Goal: Task Accomplishment & Management: Manage account settings

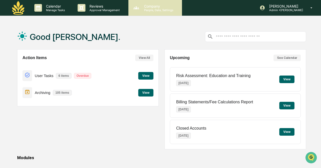
click at [157, 13] on div "Company People, Data, Settings" at bounding box center [155, 8] width 54 height 16
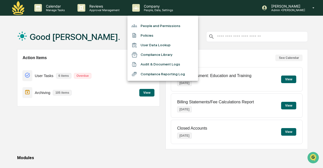
click at [159, 25] on li "People and Permissions" at bounding box center [162, 26] width 71 height 10
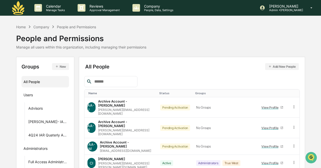
click at [282, 66] on button "Add New People" at bounding box center [282, 66] width 34 height 7
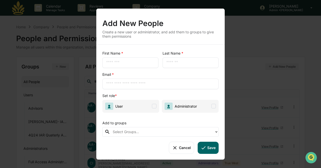
click at [134, 63] on input "text" at bounding box center [130, 62] width 48 height 5
type input "******"
type input "**********"
click at [153, 104] on span at bounding box center [154, 106] width 5 height 5
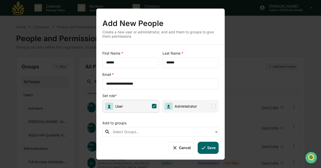
click at [208, 104] on span "Administrator" at bounding box center [190, 106] width 57 height 13
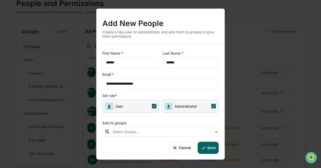
scroll to position [36, 0]
click at [212, 103] on span "Administrator" at bounding box center [190, 106] width 57 height 13
click at [134, 134] on div at bounding box center [162, 132] width 99 height 6
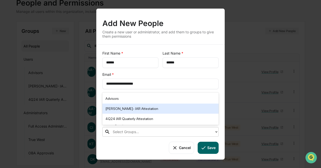
click at [143, 107] on div "[PERSON_NAME]- IAR Attestation" at bounding box center [160, 108] width 110 height 6
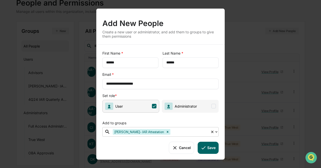
click at [171, 131] on div at bounding box center [189, 132] width 36 height 6
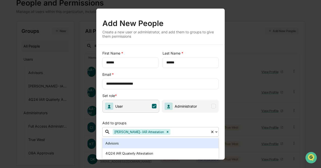
click at [171, 129] on div at bounding box center [189, 132] width 36 height 6
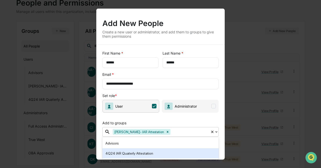
click at [145, 149] on div "4Q24 IAR Quaterly Attestation" at bounding box center [160, 153] width 116 height 10
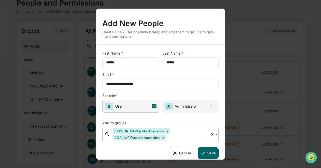
click at [202, 151] on icon at bounding box center [203, 153] width 6 height 6
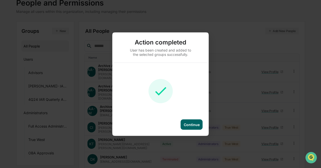
click at [191, 120] on div "Continue" at bounding box center [191, 124] width 22 height 10
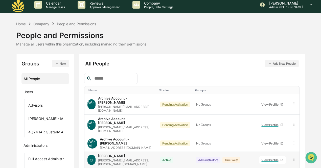
scroll to position [0, 0]
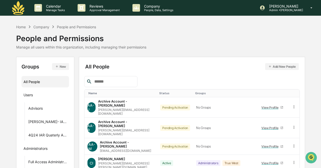
click at [234, 46] on div "Home Company People and Permissions People and Permissions Manage all users wit…" at bounding box center [160, 36] width 288 height 25
